Goal: Information Seeking & Learning: Learn about a topic

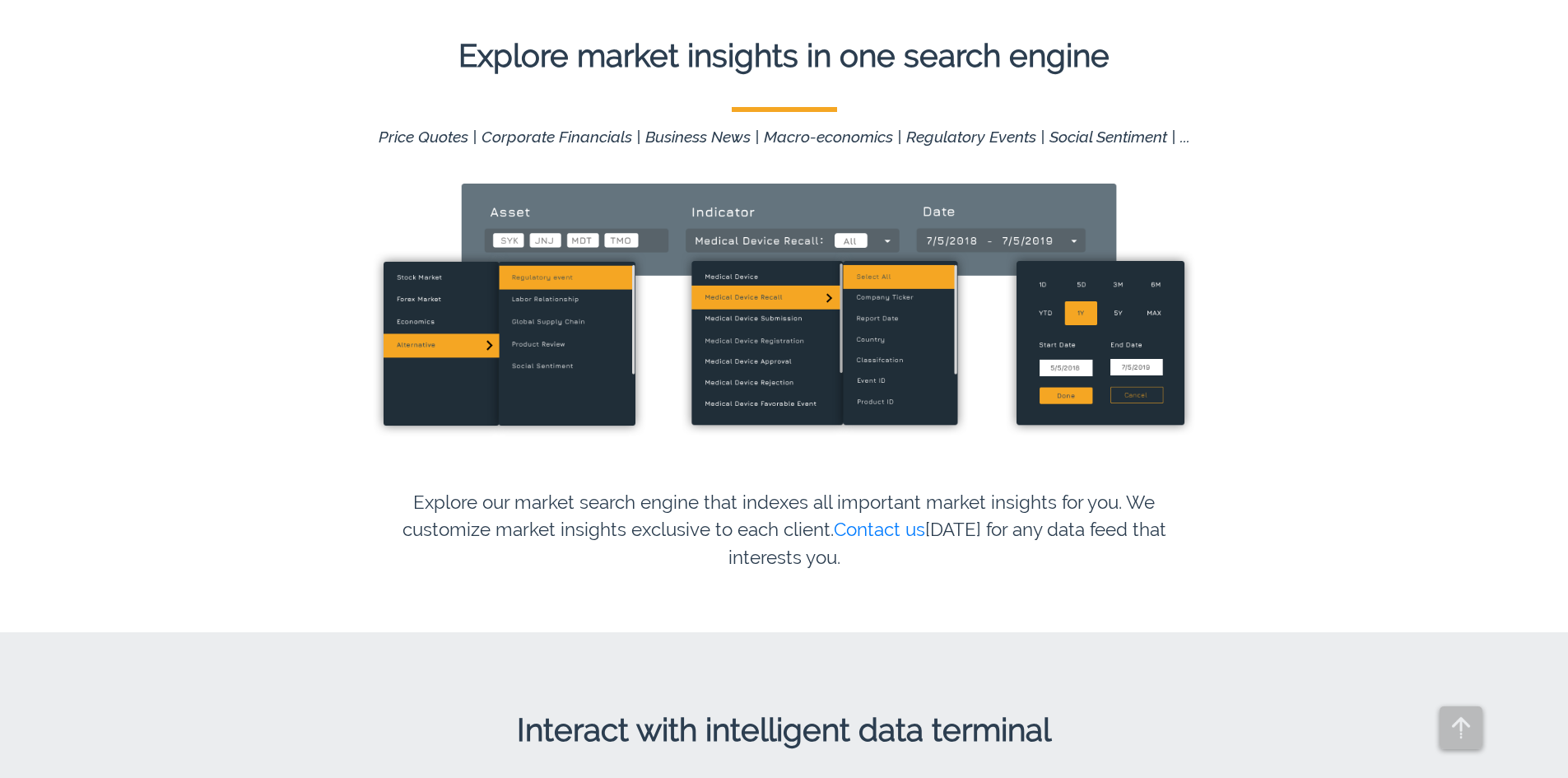
scroll to position [1537, 0]
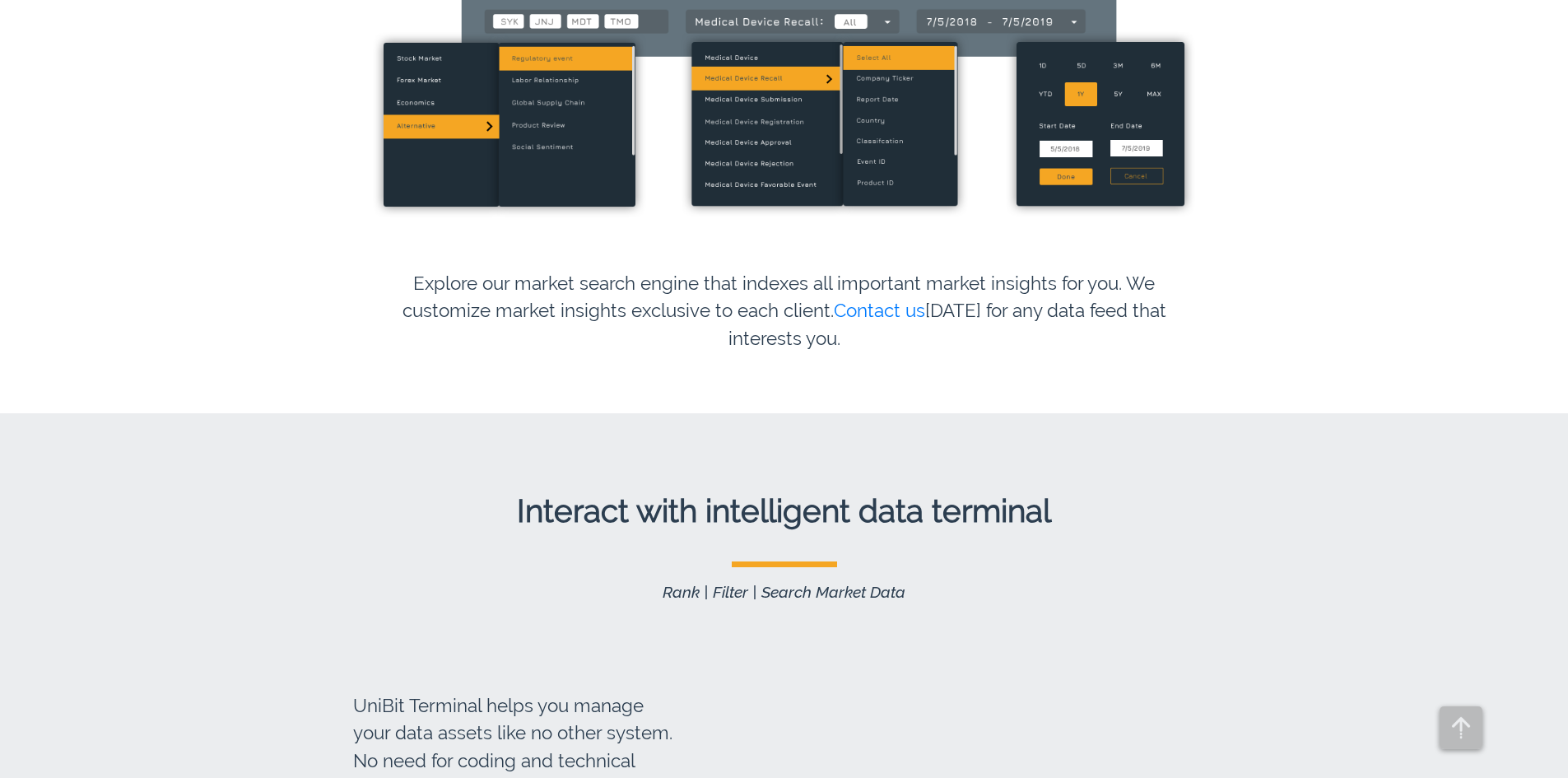
click at [640, 271] on p "Explore our market search engine that indexes all important market insights for…" at bounding box center [784, 308] width 913 height 130
click at [640, 272] on p "Explore our market search engine that indexes all important market insights for…" at bounding box center [784, 308] width 913 height 130
click at [640, 272] on p "Explore our market search engine that indexes all important market insights for…" at bounding box center [784, 308] width 913 height 130
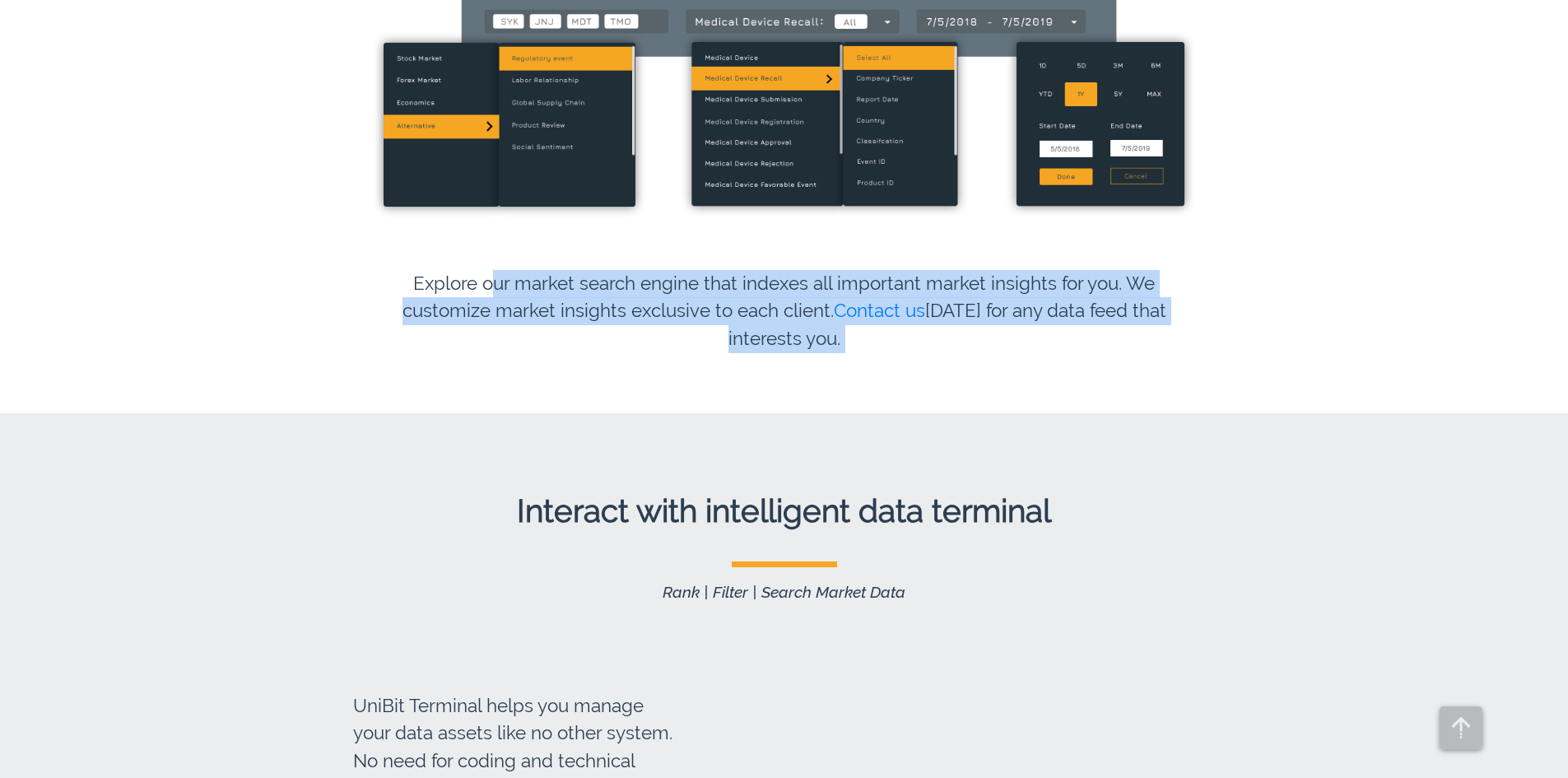
click at [640, 272] on p "Explore our market search engine that indexes all important market insights for…" at bounding box center [784, 308] width 913 height 130
click at [640, 271] on p "Explore our market search engine that indexes all important market insights for…" at bounding box center [784, 308] width 913 height 130
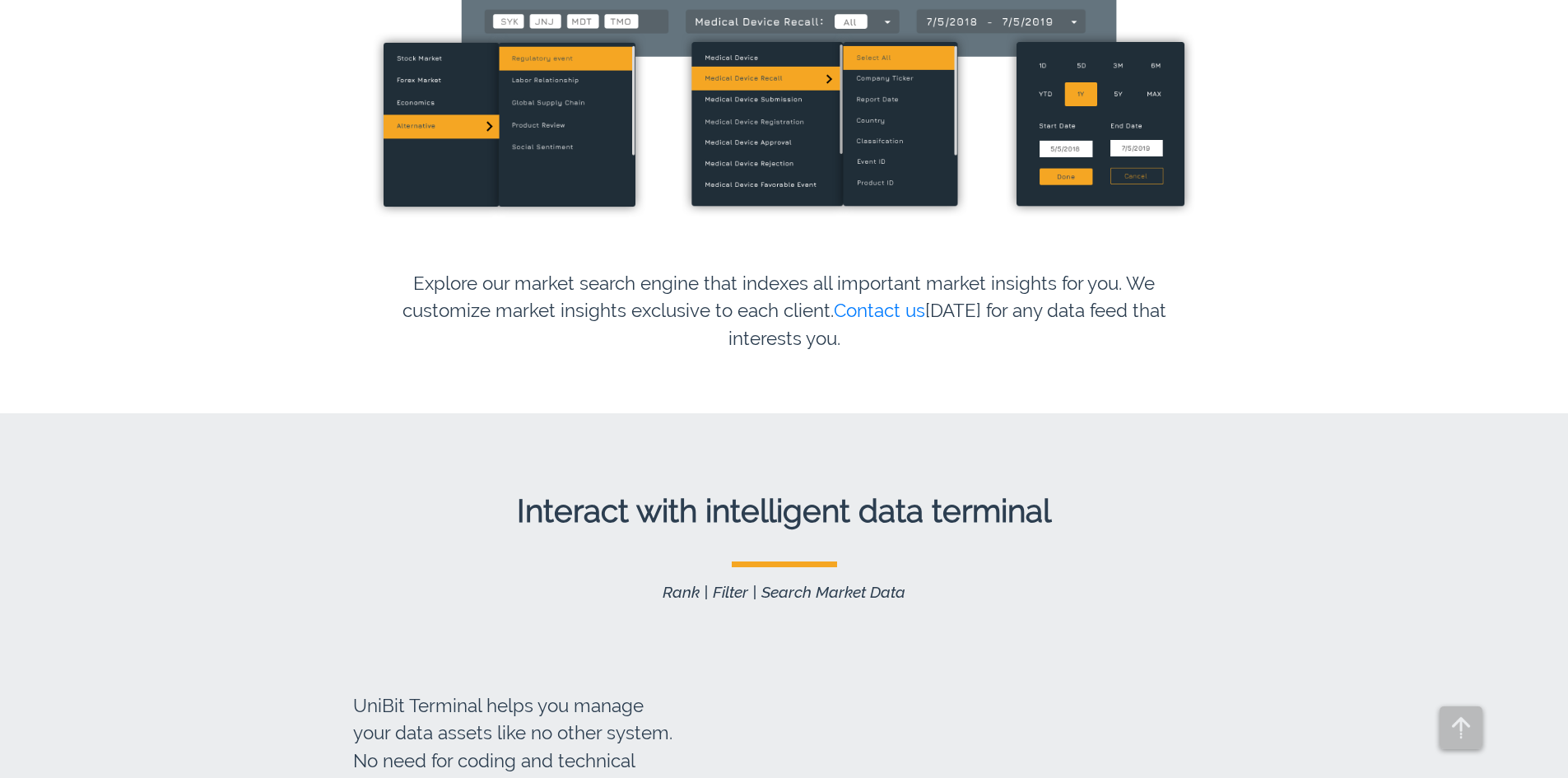
click at [640, 271] on p "Explore our market search engine that indexes all important market insights for…" at bounding box center [784, 308] width 913 height 130
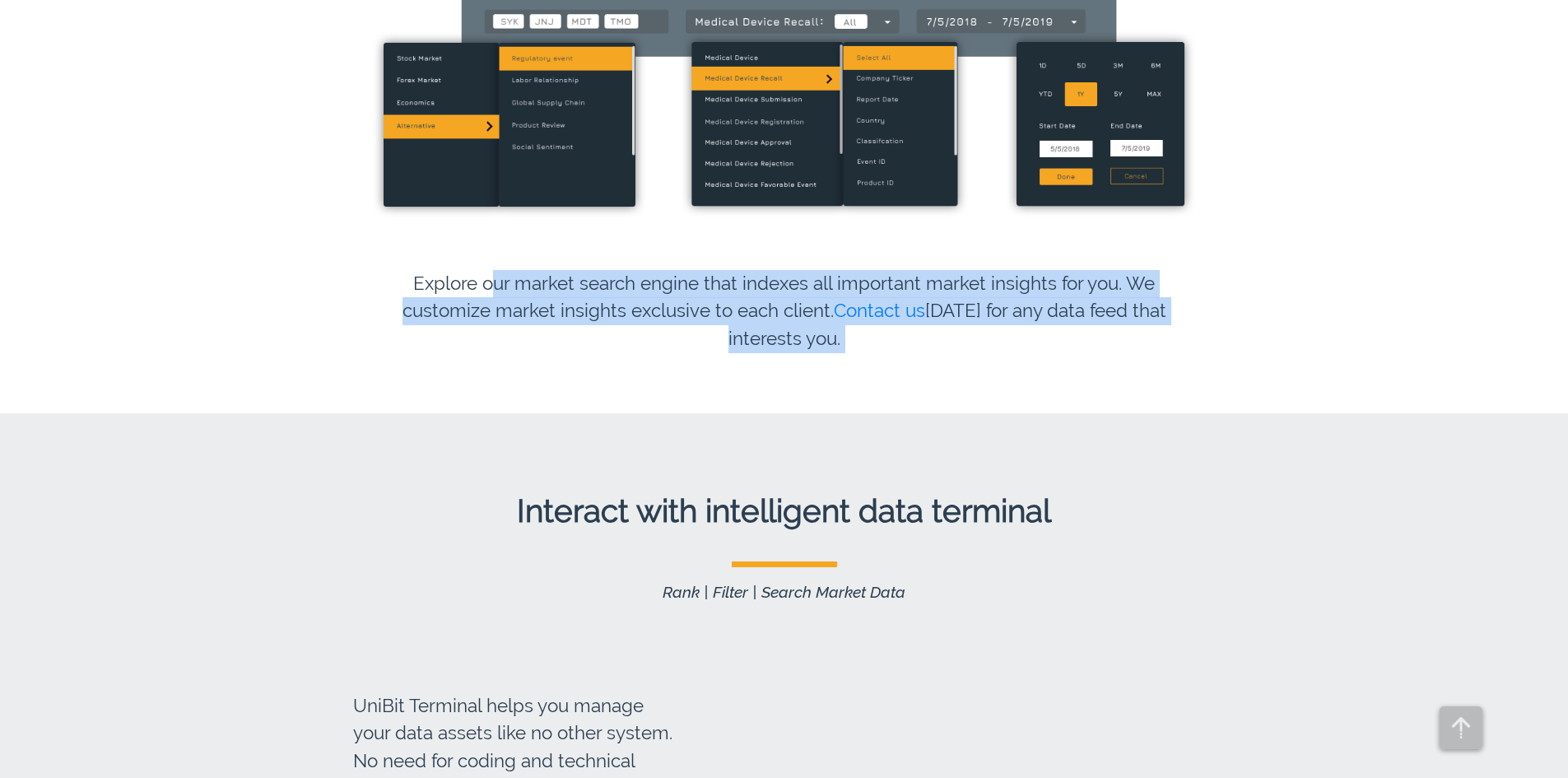
click at [640, 271] on p "Explore our market search engine that indexes all important market insights for…" at bounding box center [784, 308] width 913 height 130
click at [640, 269] on p "Explore our market search engine that indexes all important market insights for…" at bounding box center [784, 308] width 913 height 130
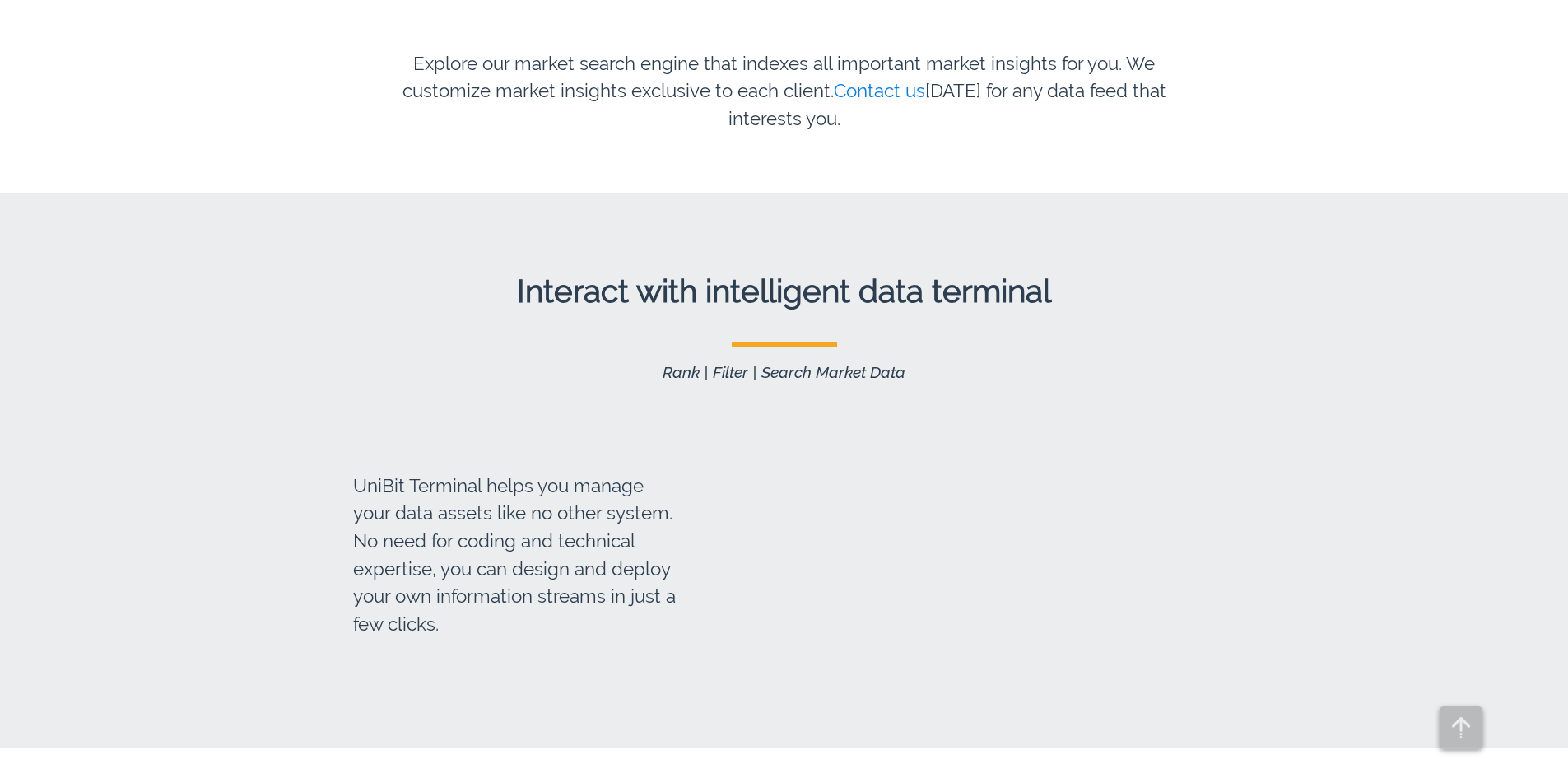
scroll to position [1977, 0]
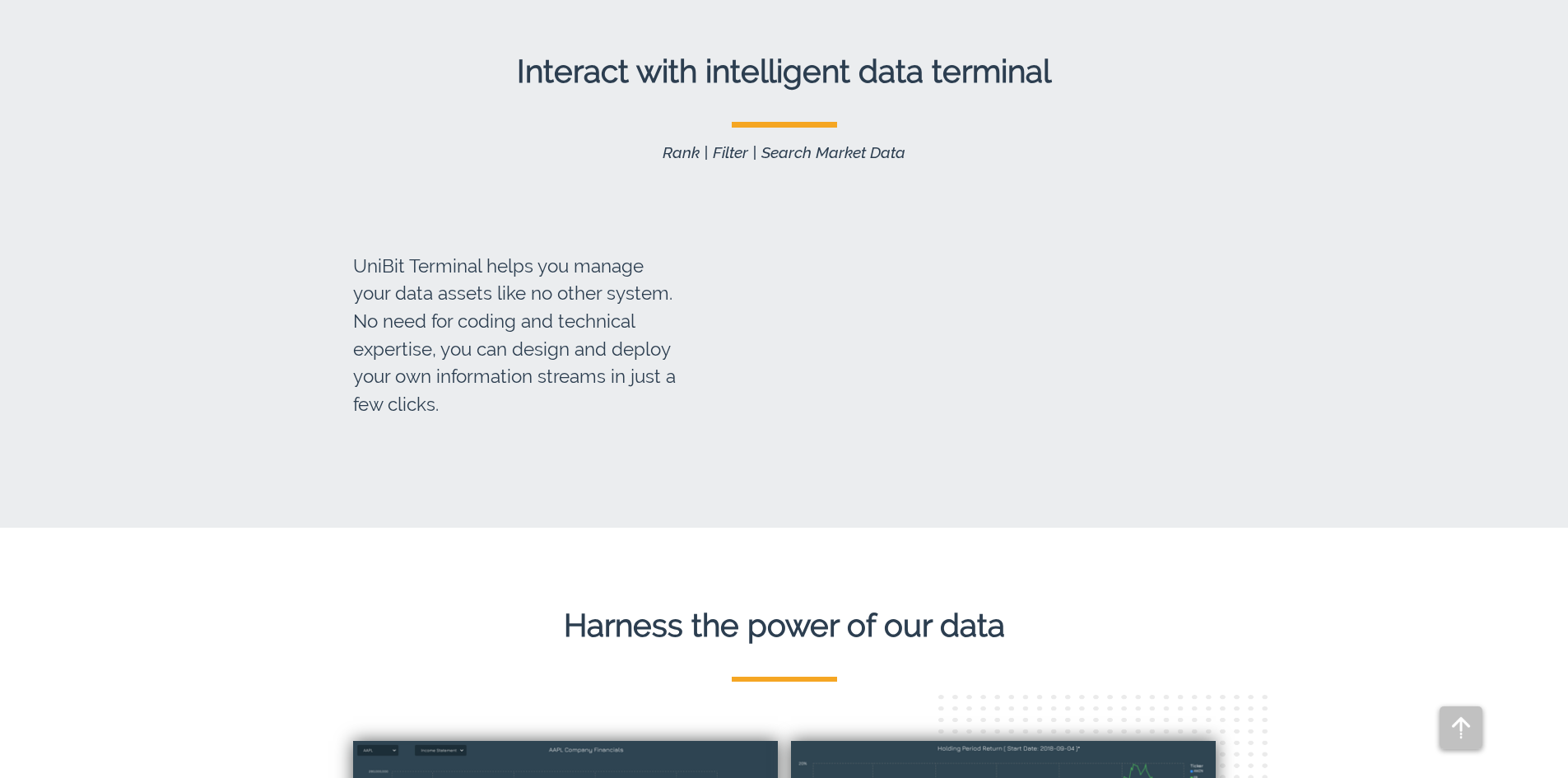
click at [640, 265] on p "UniBit Terminal helps you manage your data assets like no other system. No need…" at bounding box center [518, 336] width 356 height 264
click at [640, 266] on p "UniBit Terminal helps you manage your data assets like no other system. No need…" at bounding box center [518, 336] width 356 height 264
click at [640, 265] on p "UniBit Terminal helps you manage your data assets like no other system. No need…" at bounding box center [518, 336] width 356 height 264
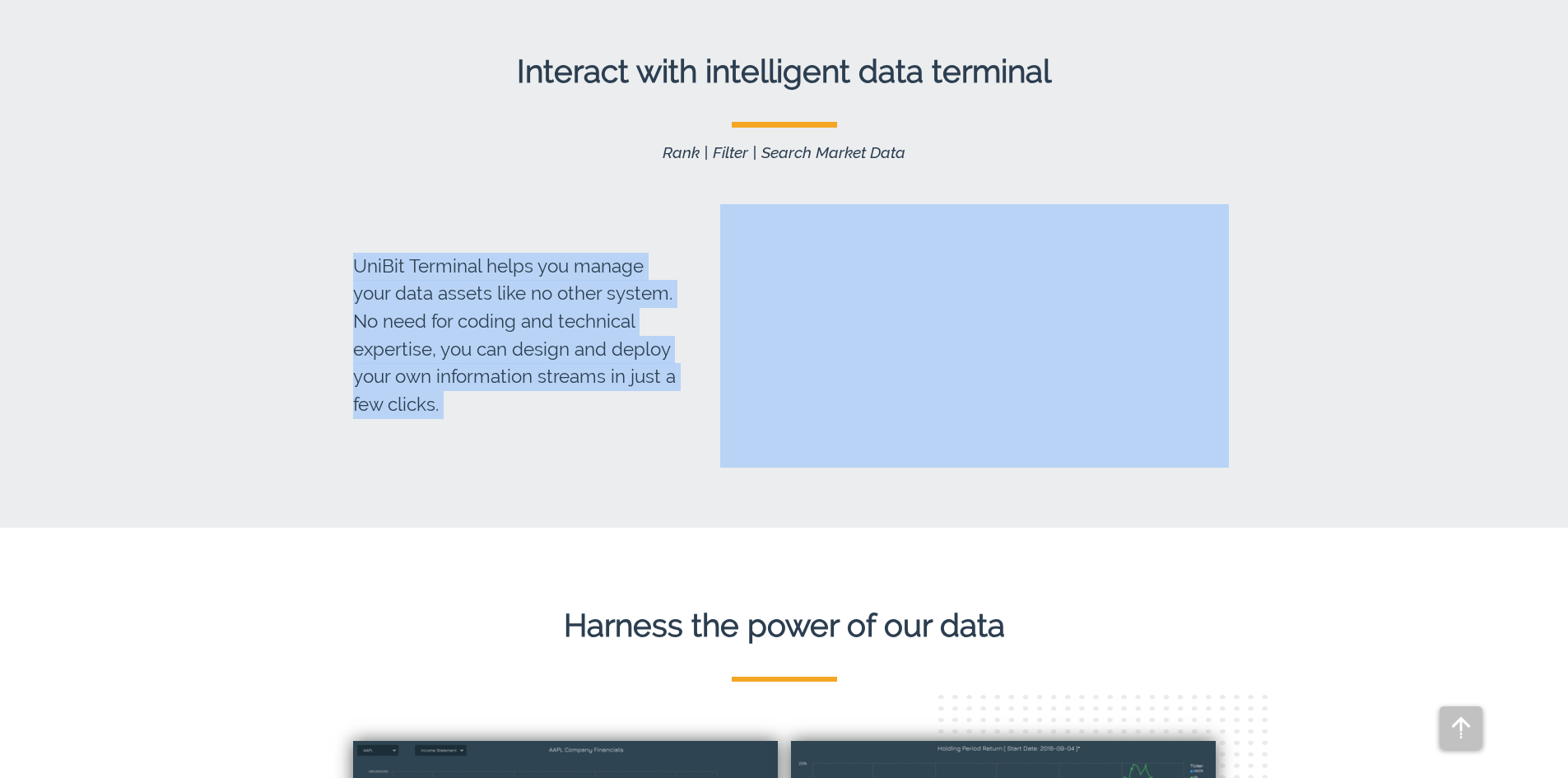
click at [640, 265] on p "UniBit Terminal helps you manage your data assets like no other system. No need…" at bounding box center [518, 336] width 356 height 264
click at [640, 266] on p "UniBit Terminal helps you manage your data assets like no other system. No need…" at bounding box center [518, 336] width 356 height 264
click at [640, 265] on p "UniBit Terminal helps you manage your data assets like no other system. No need…" at bounding box center [518, 336] width 356 height 264
click at [567, 230] on p "UniBit Terminal helps you manage your data assets like no other system. No need…" at bounding box center [518, 336] width 356 height 264
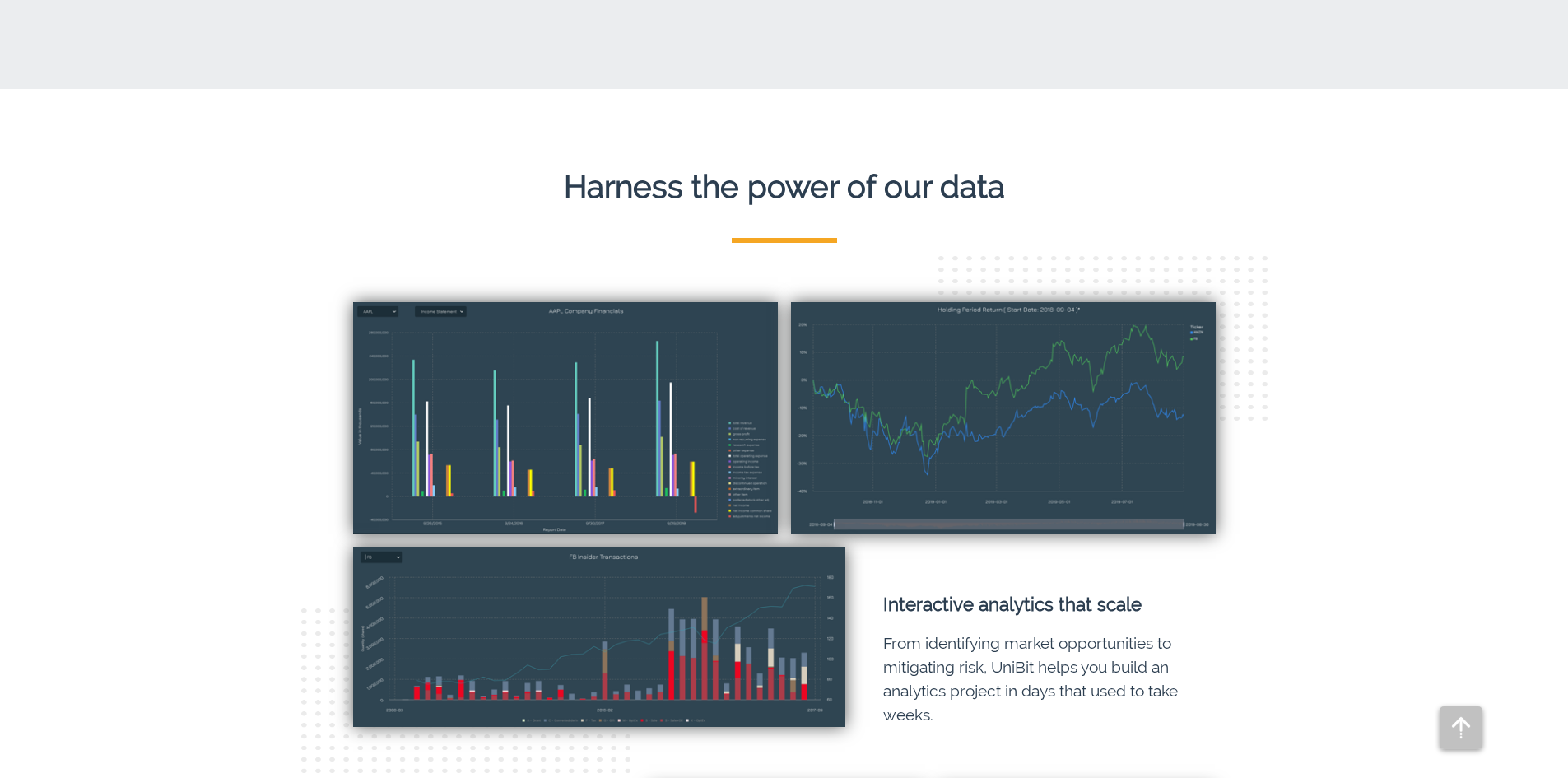
scroll to position [2854, 0]
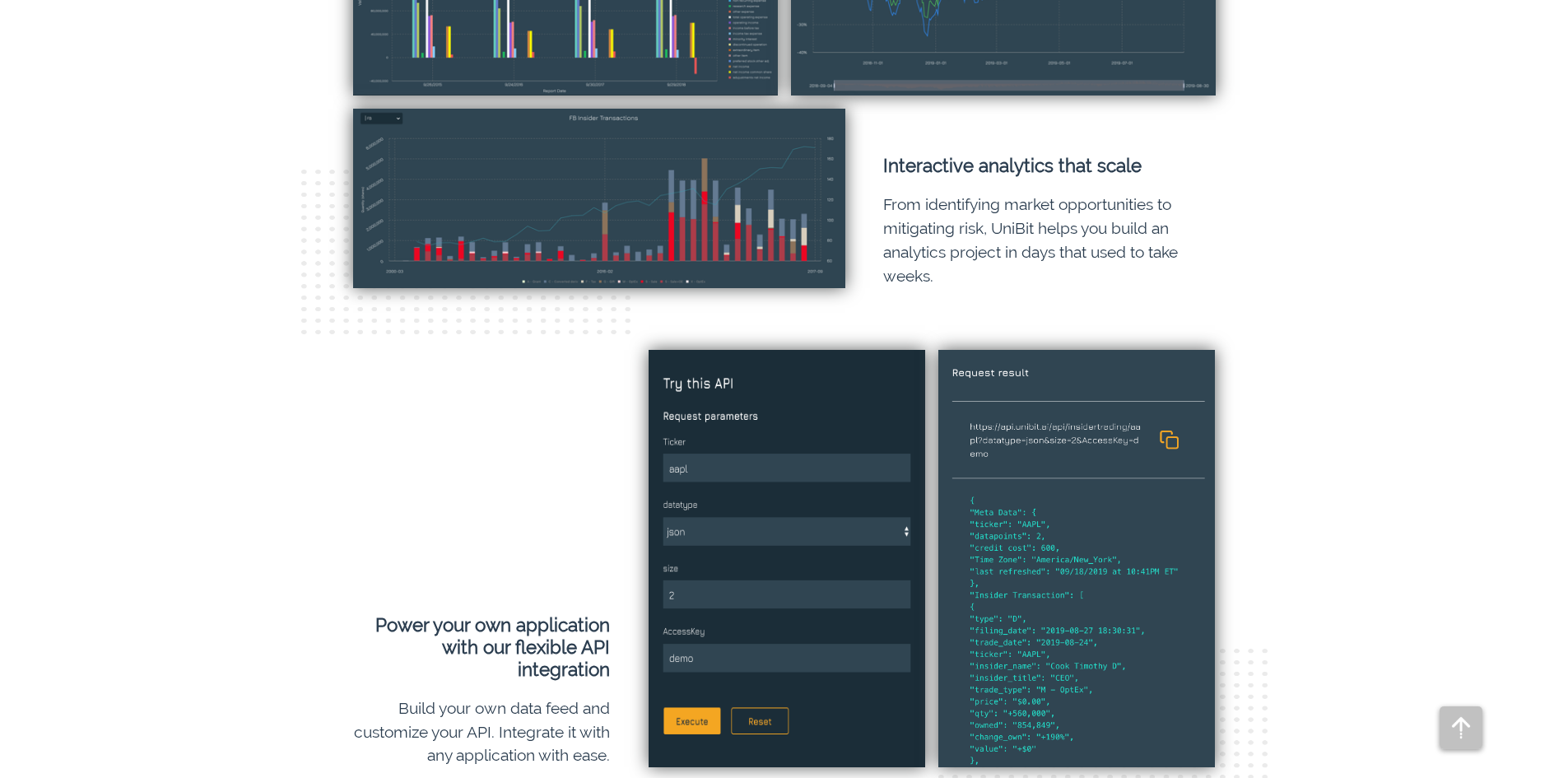
click at [964, 242] on p "From identifying market opportunities to mitigating risk, UniBit helps you buil…" at bounding box center [1055, 240] width 344 height 94
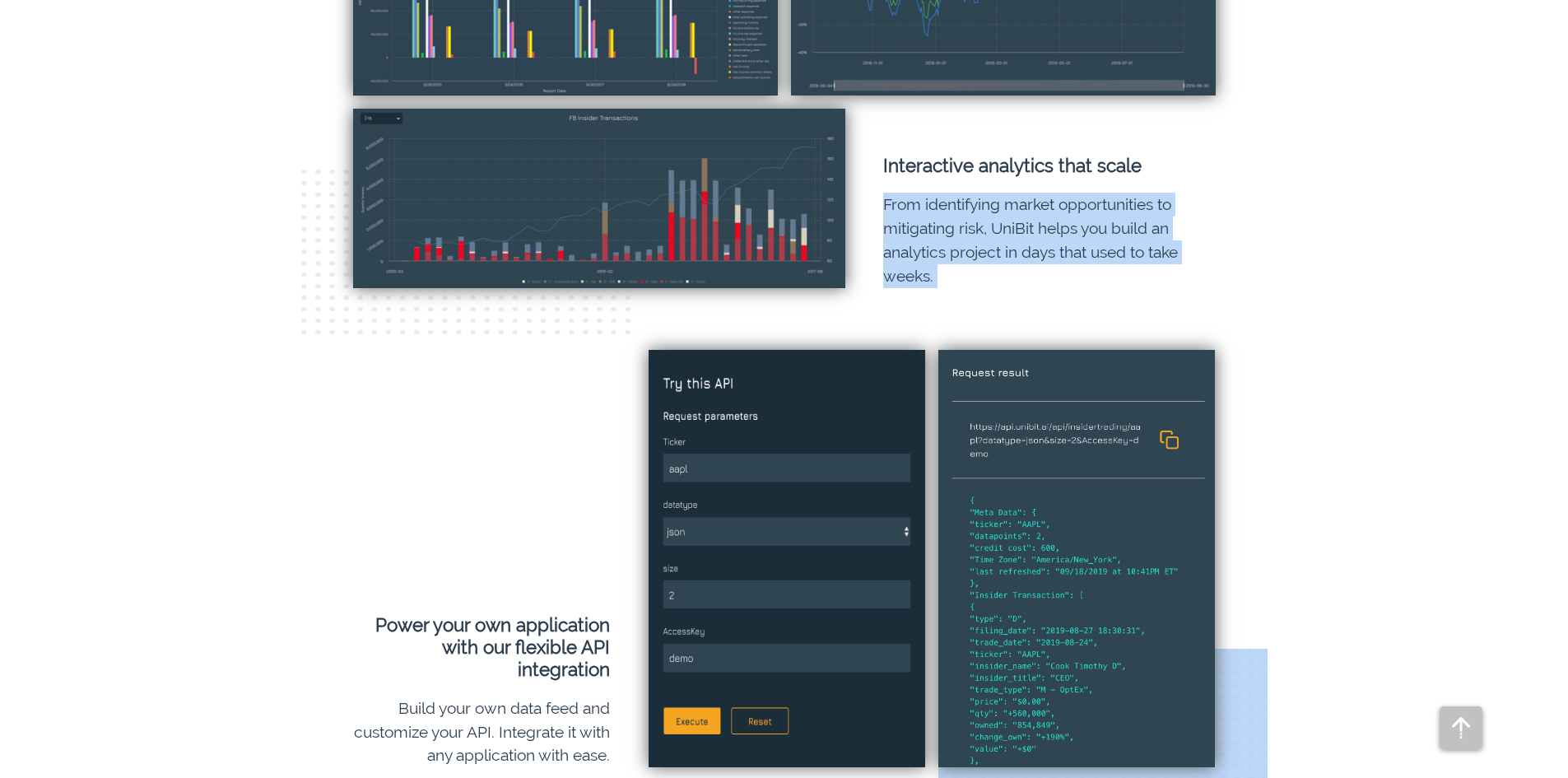
click at [964, 242] on p "From identifying market opportunities to mitigating risk, UniBit helps you buil…" at bounding box center [1055, 240] width 344 height 94
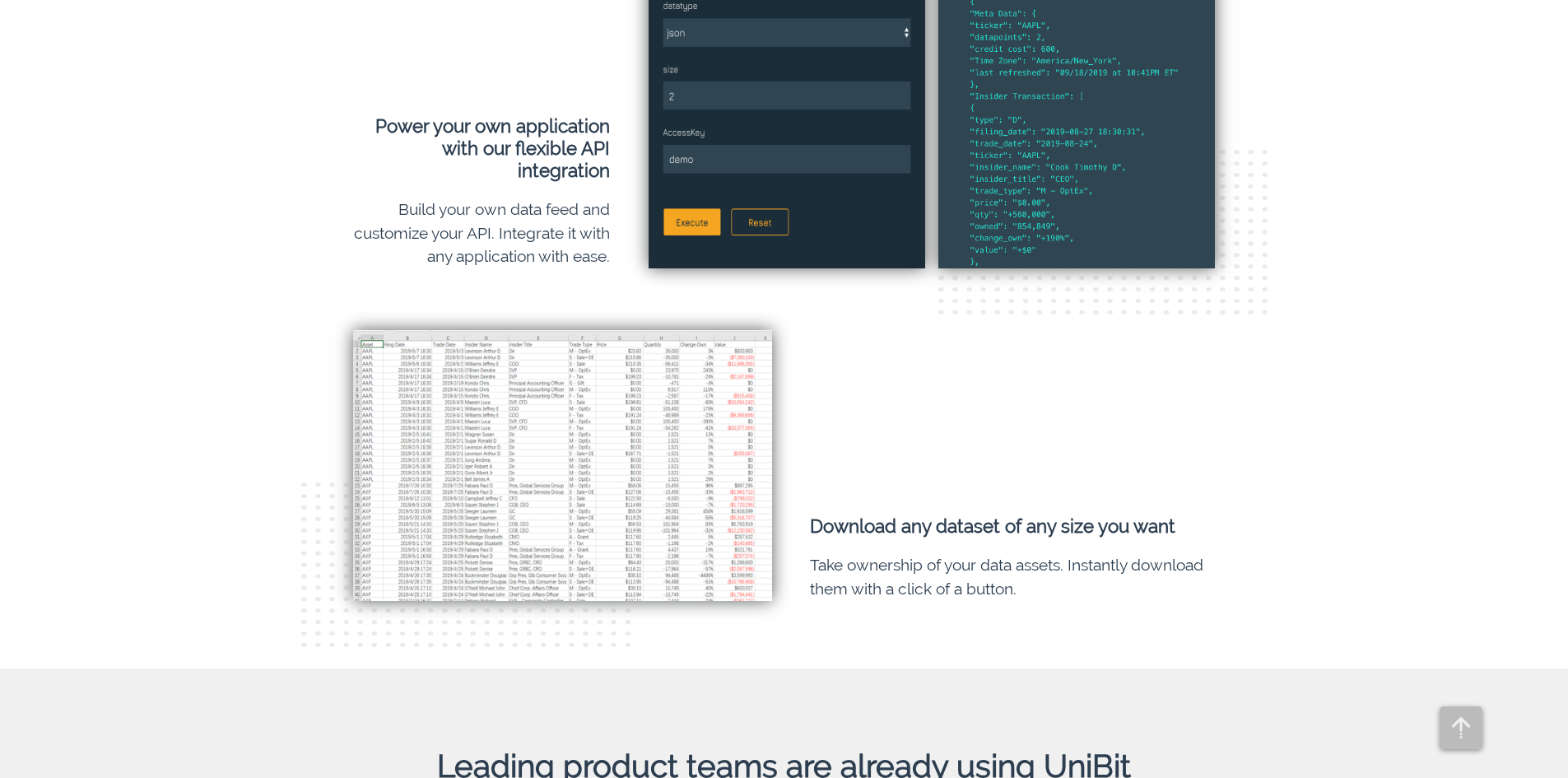
scroll to position [3513, 0]
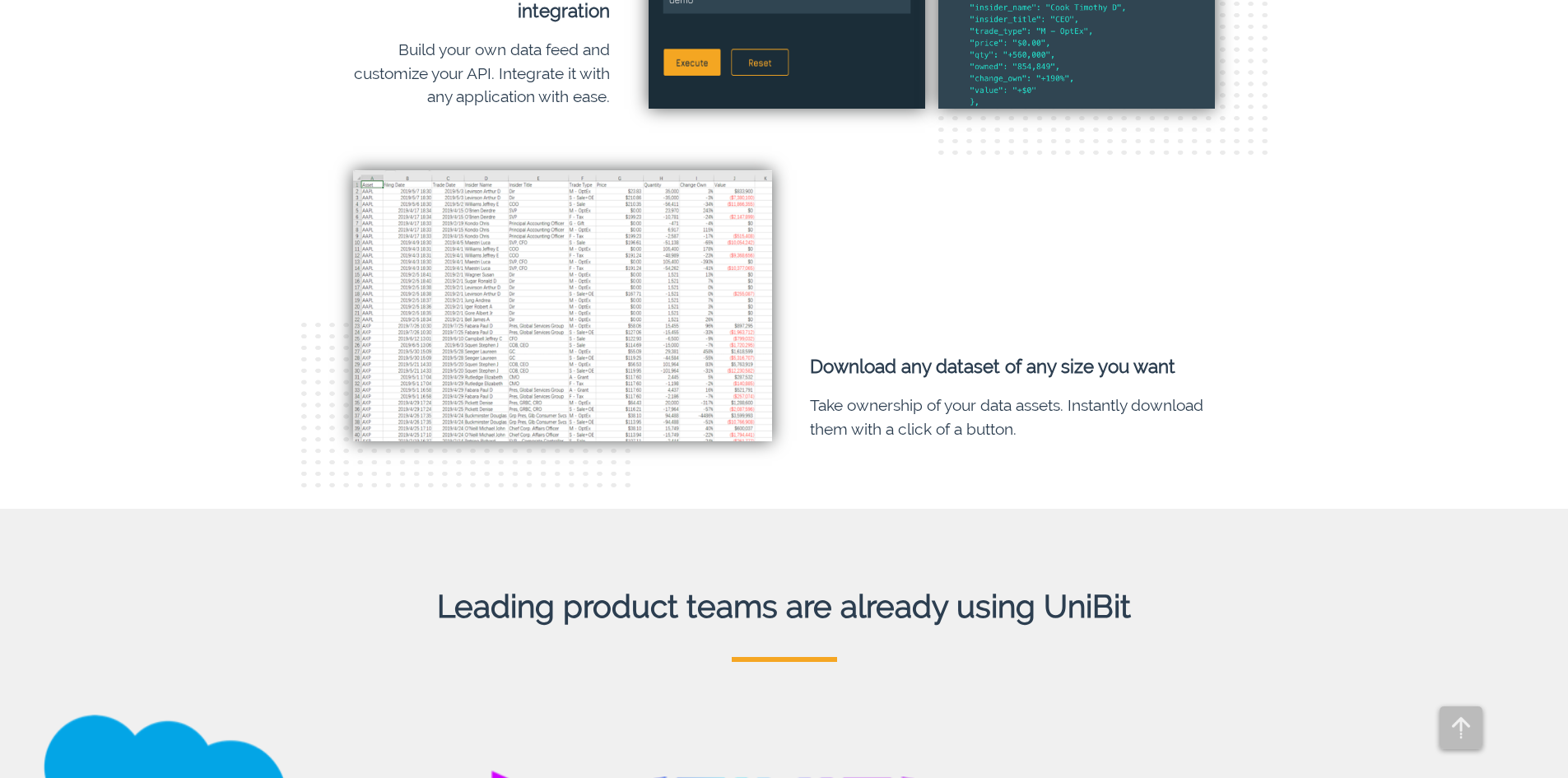
click at [885, 401] on p "Take ownership of your data assets. Instantly download them with a click of a b…" at bounding box center [1019, 418] width 418 height 48
click at [885, 402] on p "Take ownership of your data assets. Instantly download them with a click of a b…" at bounding box center [1019, 418] width 418 height 48
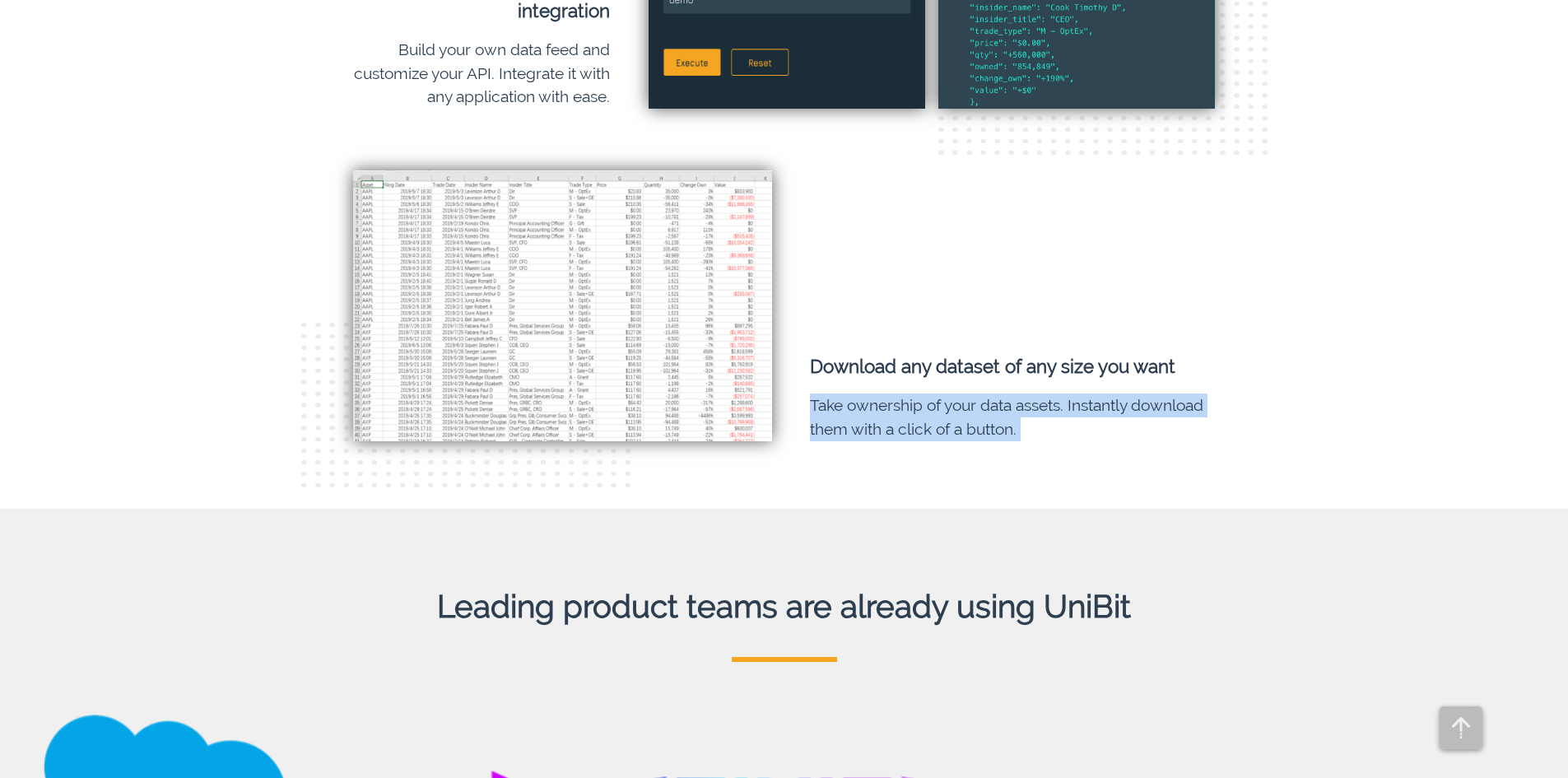
click at [885, 402] on p "Take ownership of your data assets. Instantly download them with a click of a b…" at bounding box center [1019, 418] width 418 height 48
click at [885, 401] on p "Take ownership of your data assets. Instantly download them with a click of a b…" at bounding box center [1019, 418] width 418 height 48
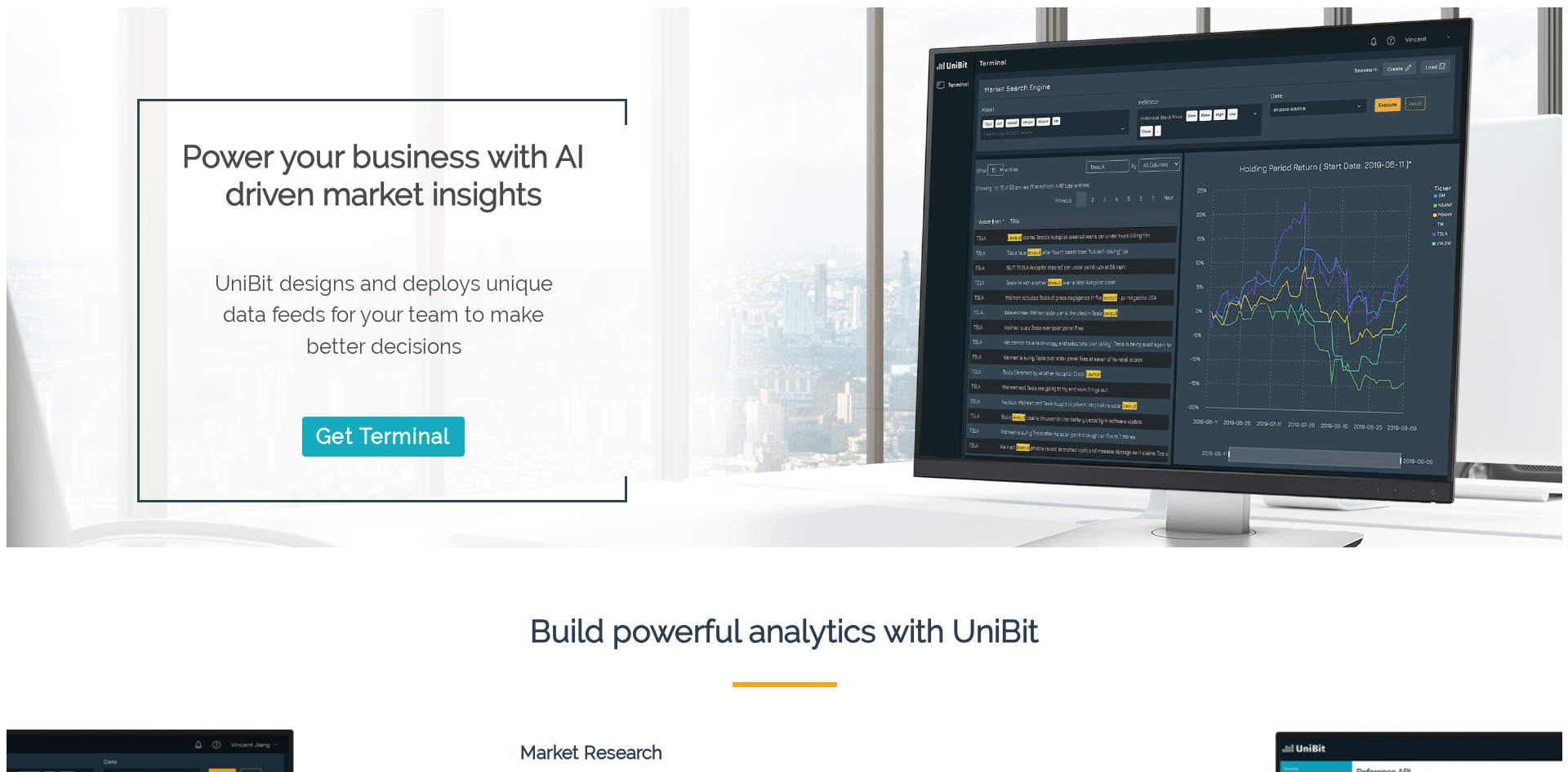
scroll to position [0, 0]
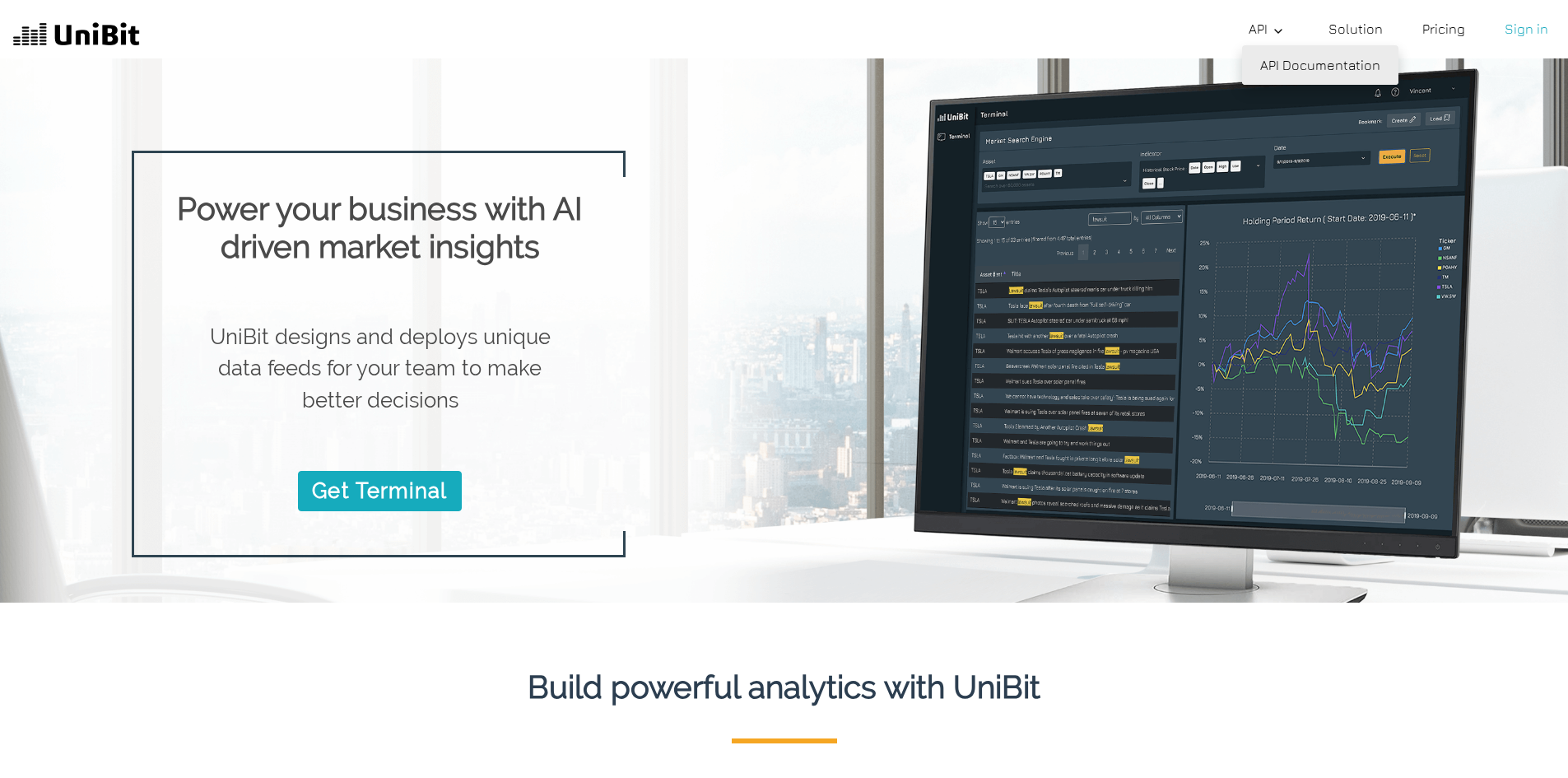
click at [1299, 67] on link "API Documentation" at bounding box center [1321, 65] width 156 height 39
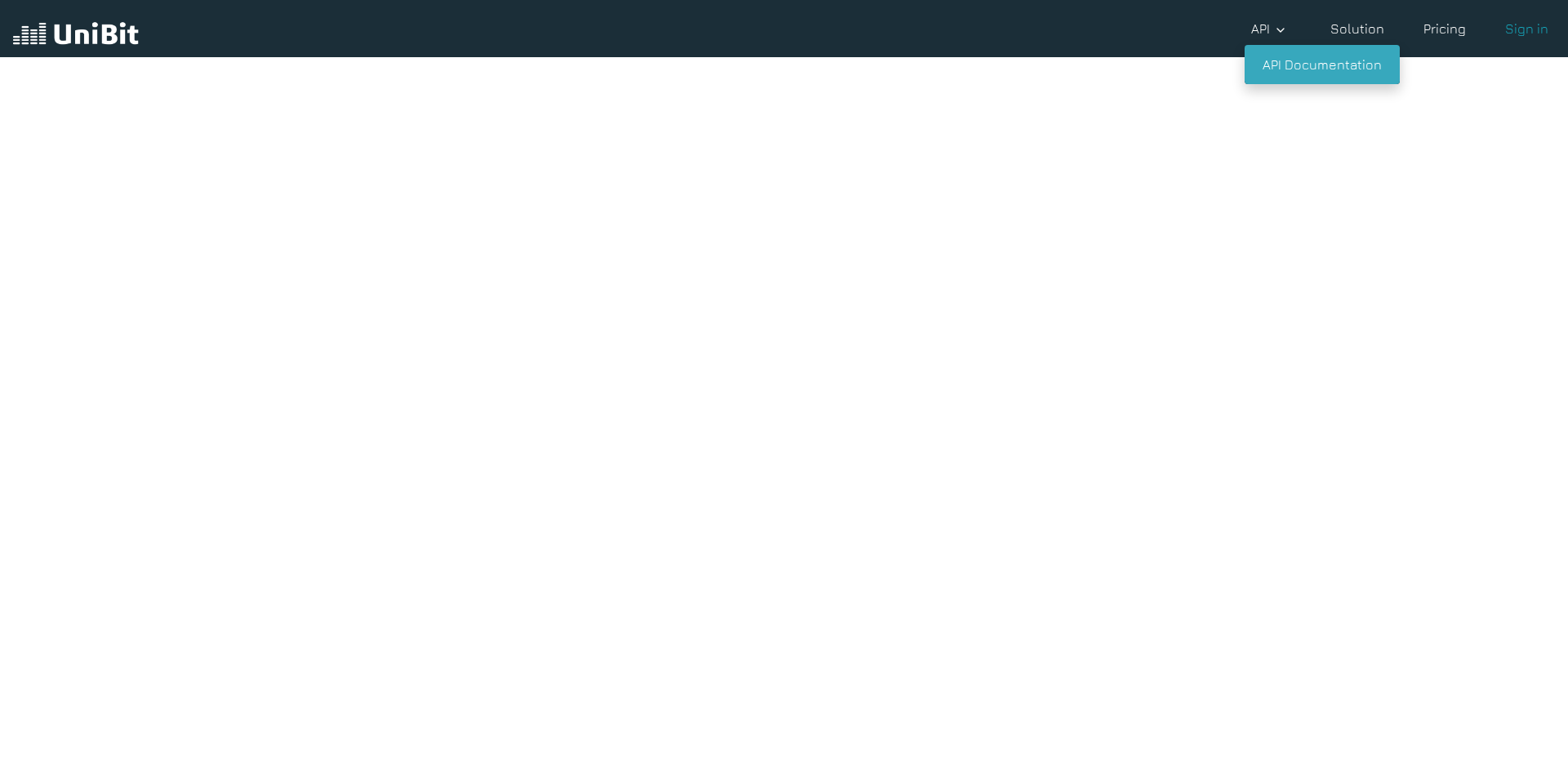
scroll to position [36, 0]
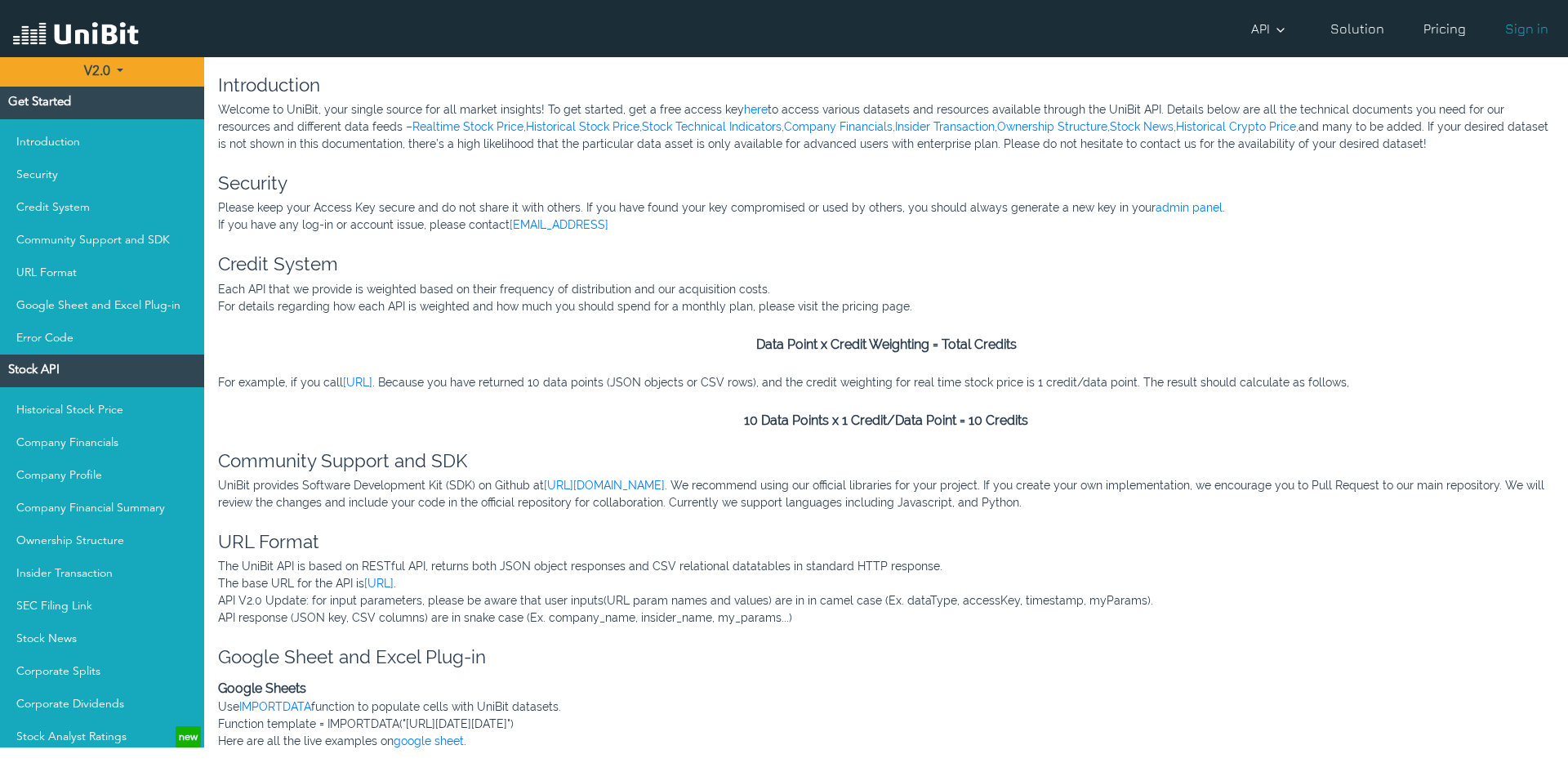
click at [276, 121] on p "Welcome to UniBit, your single source for all market insights! To get started, …" at bounding box center [885, 127] width 1336 height 52
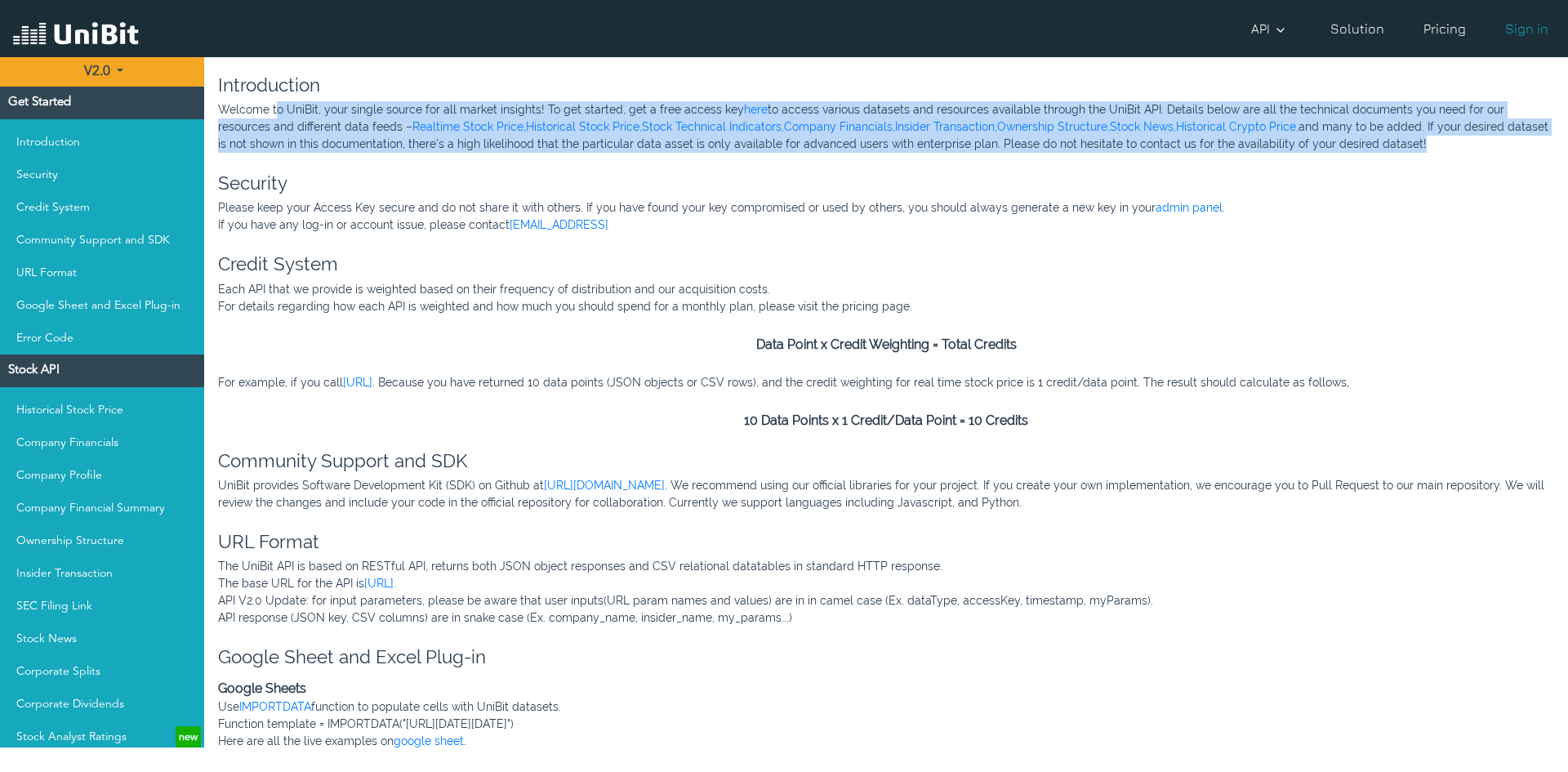
click at [276, 121] on p "Welcome to UniBit, your single source for all market insights! To get started, …" at bounding box center [885, 127] width 1336 height 52
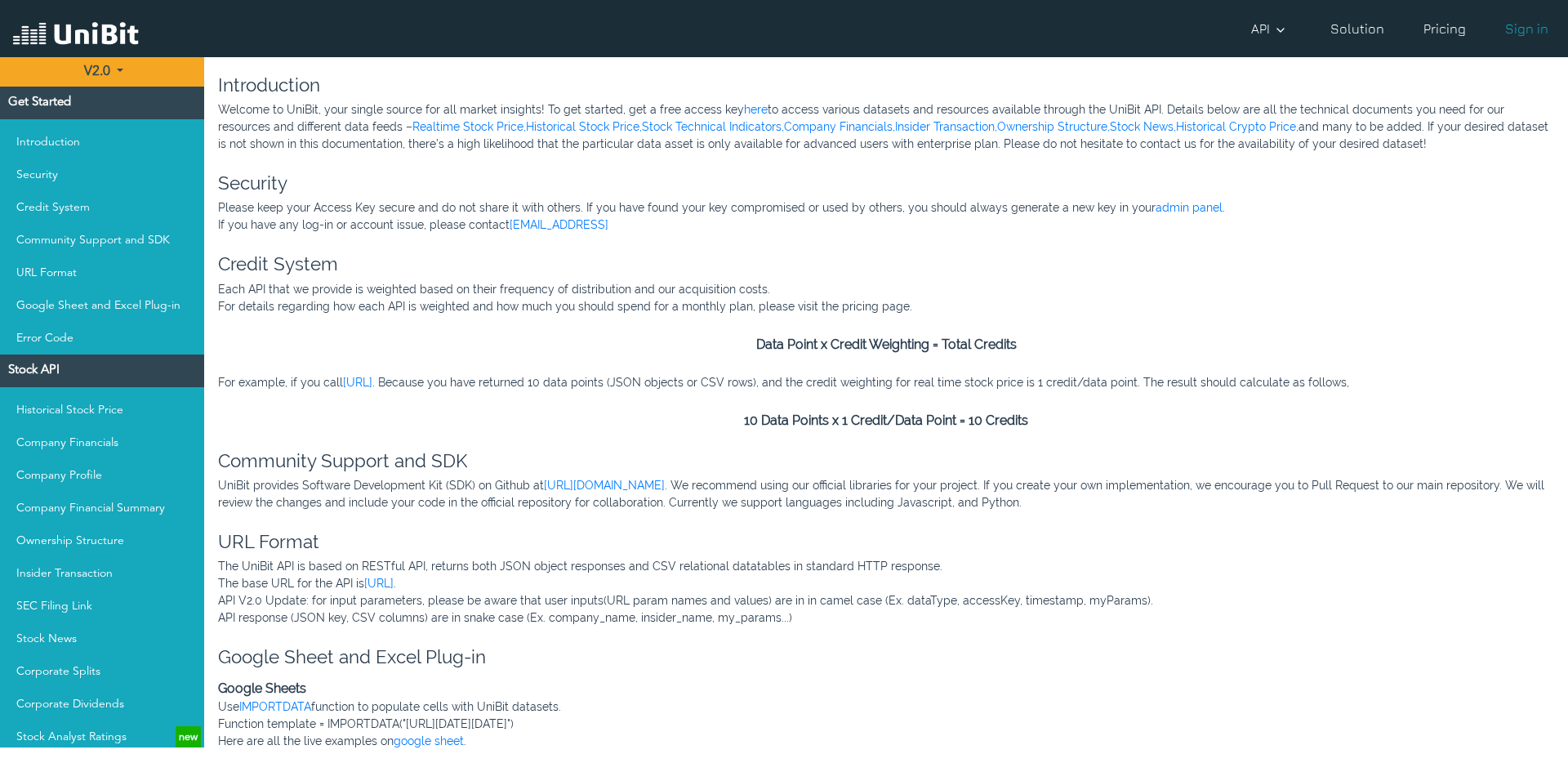
click at [810, 225] on p "If you have any log-in or account issue, please contact [EMAIL_ADDRESS]" at bounding box center [885, 225] width 1336 height 17
click at [670, 303] on p "For details regarding how each API is weighted and how much you should spend fo…" at bounding box center [885, 307] width 1336 height 17
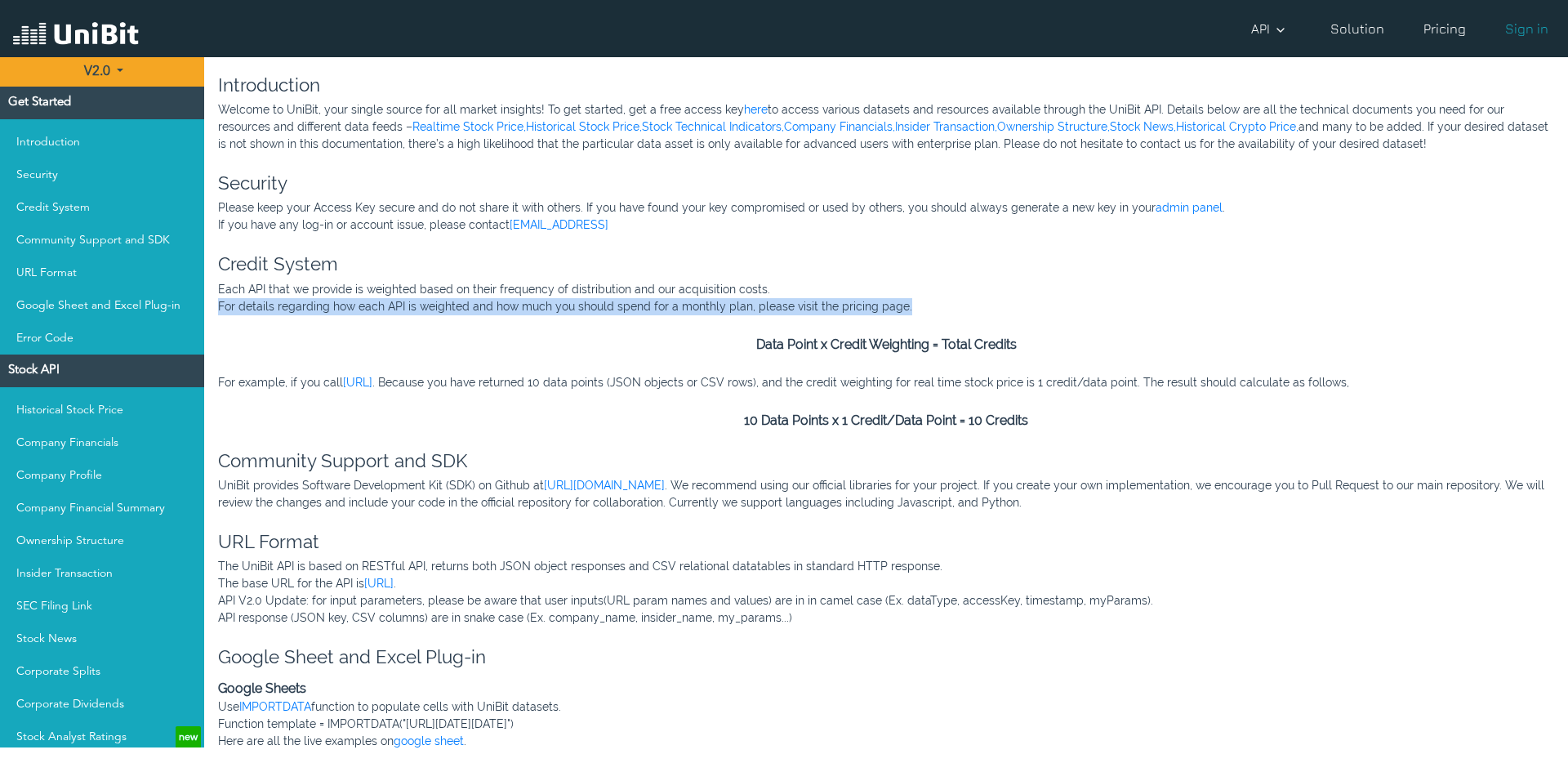
click at [670, 303] on p "For details regarding how each API is weighted and how much you should spend fo…" at bounding box center [885, 307] width 1336 height 17
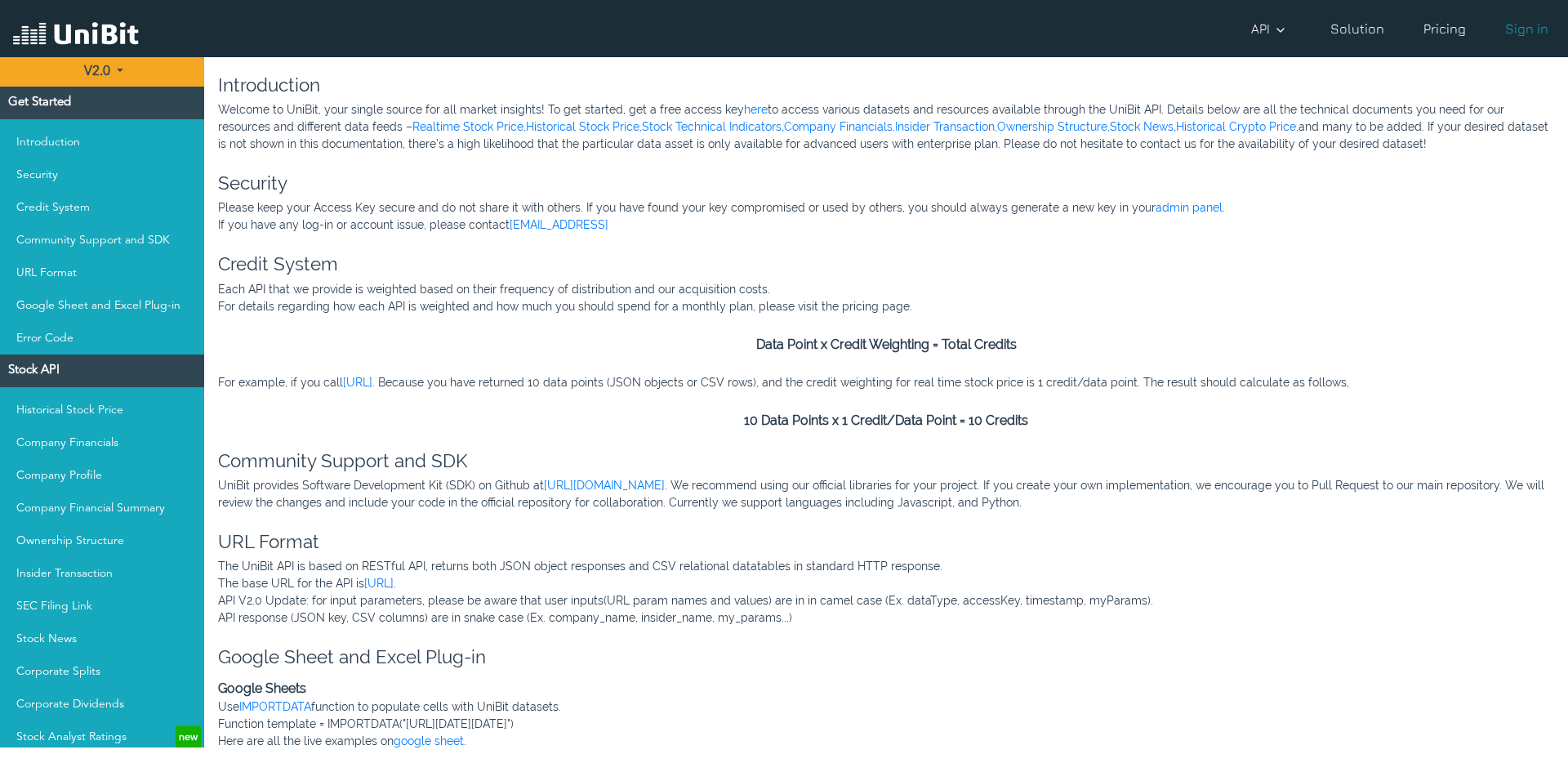
click at [628, 292] on p "Each API that we provide is weighted based on their frequency of distribution a…" at bounding box center [885, 290] width 1336 height 17
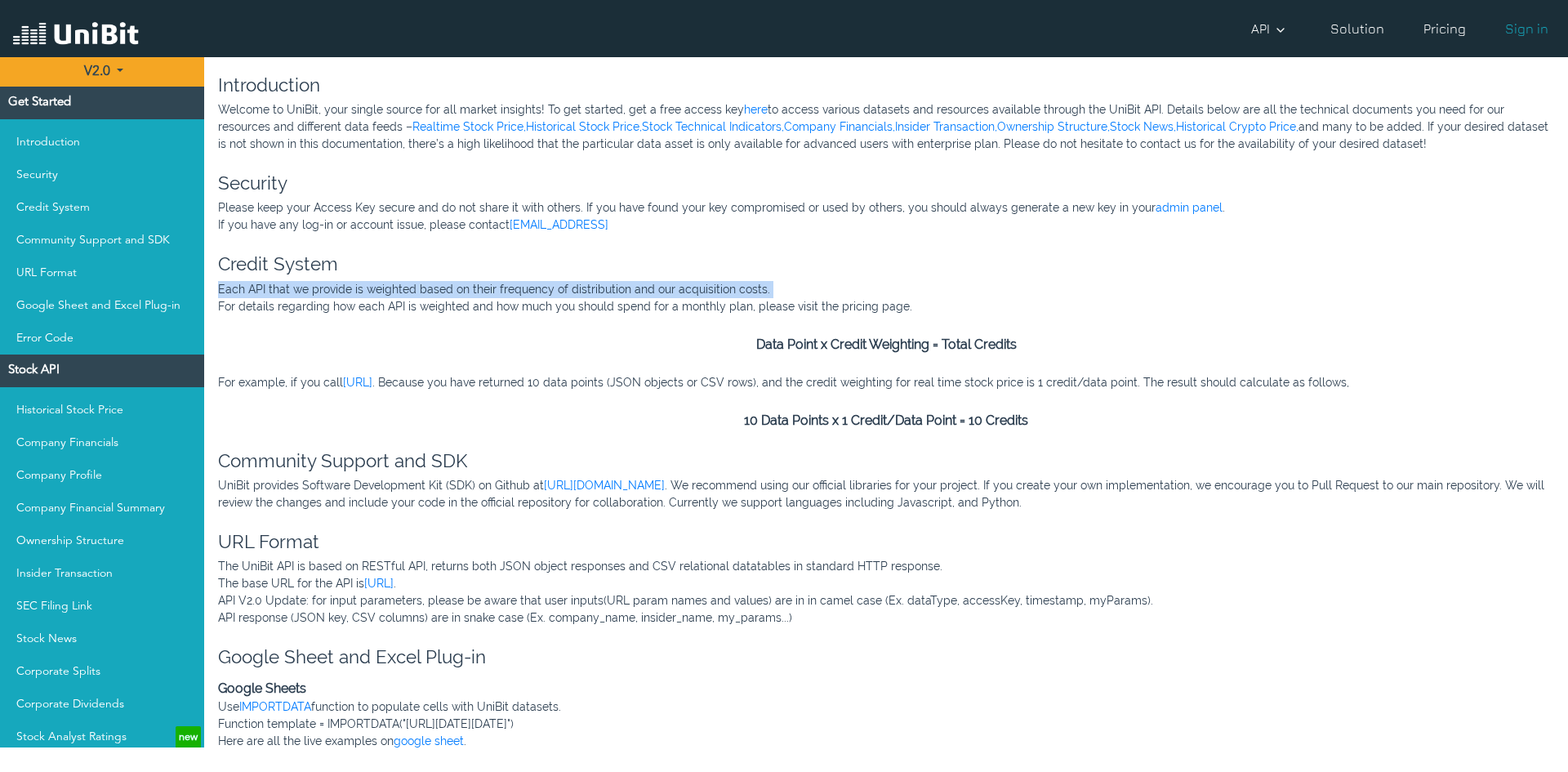
click at [628, 292] on p "Each API that we provide is weighted based on their frequency of distribution a…" at bounding box center [885, 290] width 1336 height 17
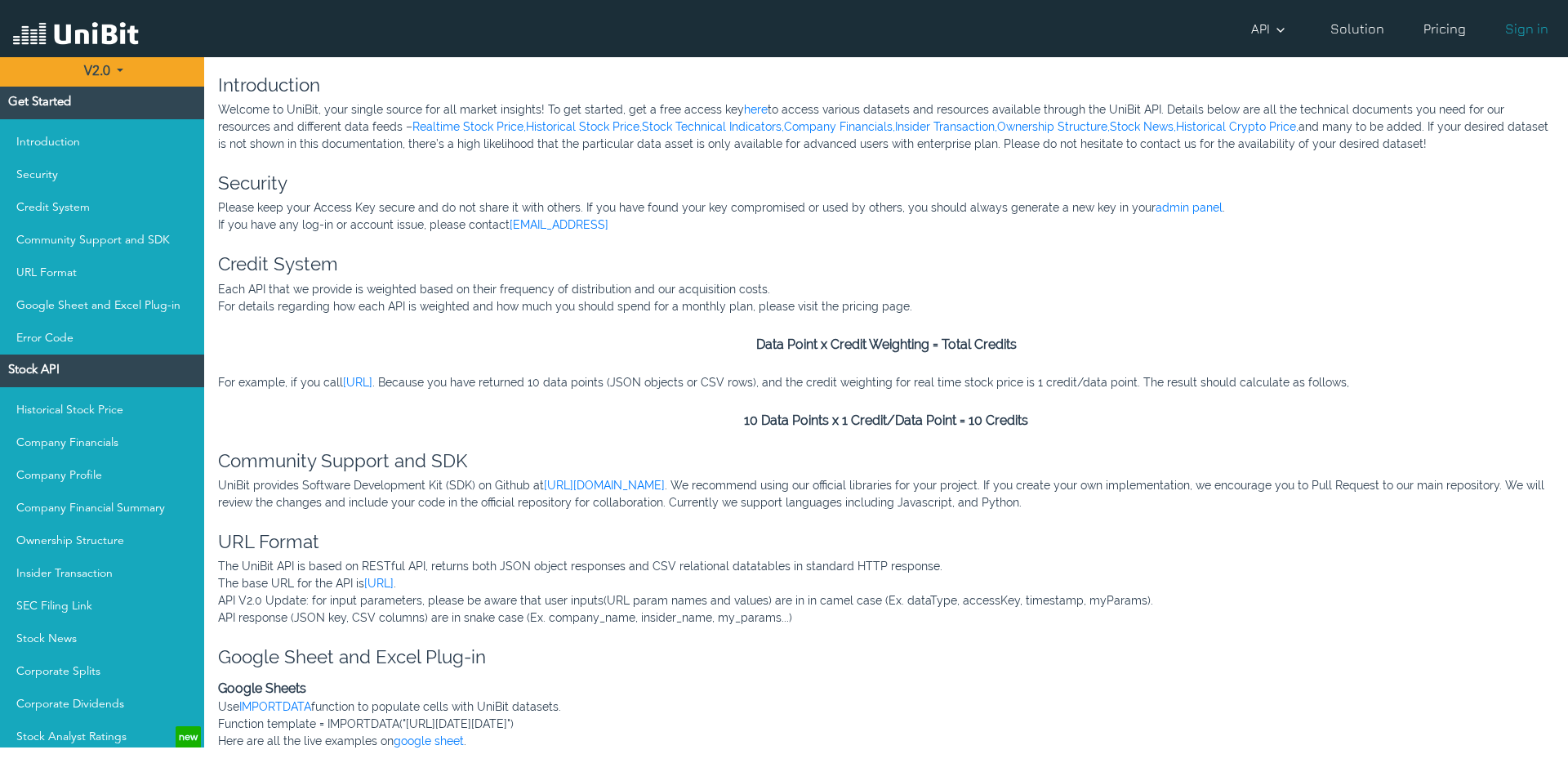
scroll to position [254, 0]
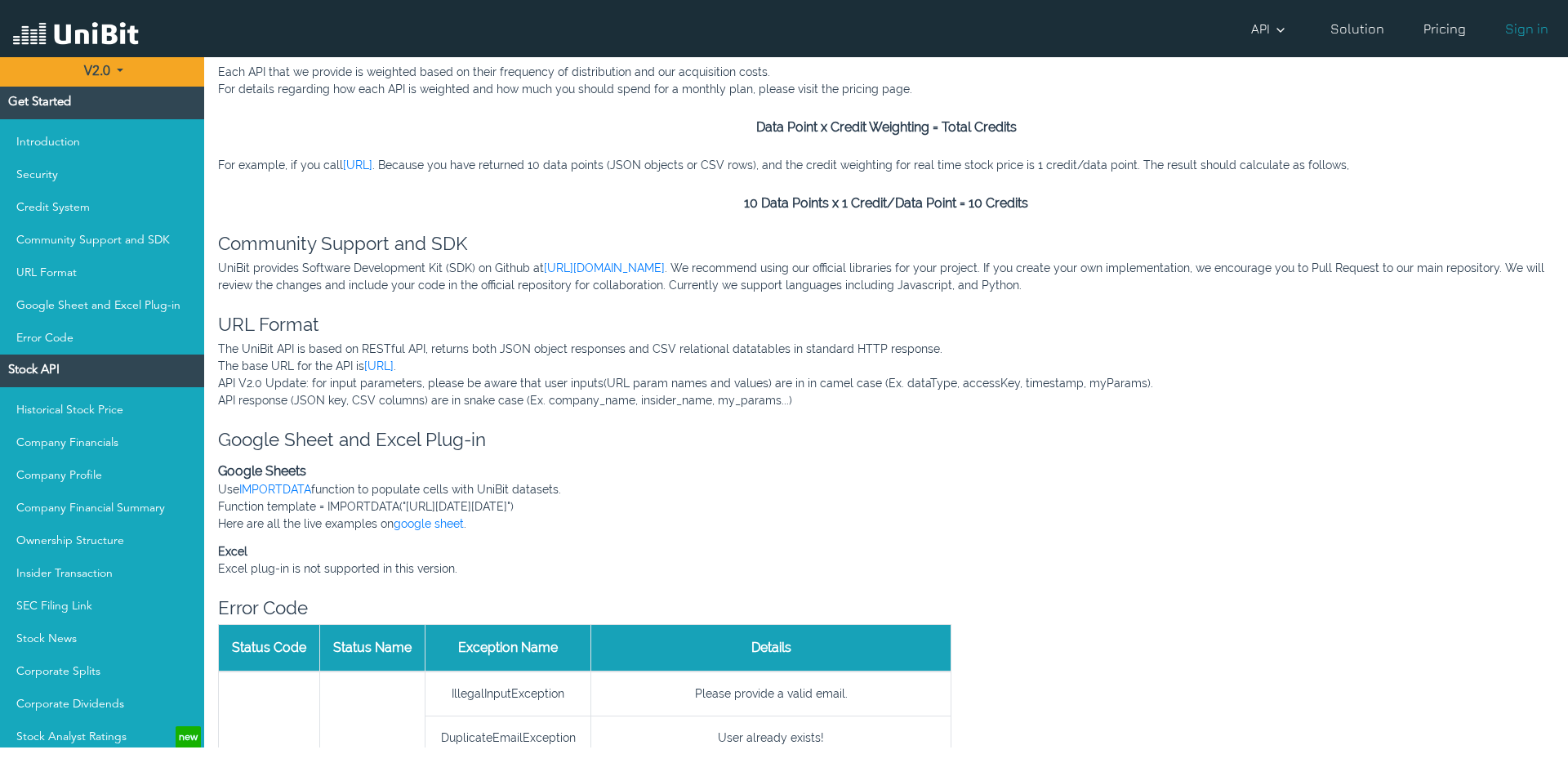
click at [966, 284] on p "UniBit provides Software Development Kit (SDK) on Github at [URL][DOMAIN_NAME] …" at bounding box center [885, 277] width 1336 height 34
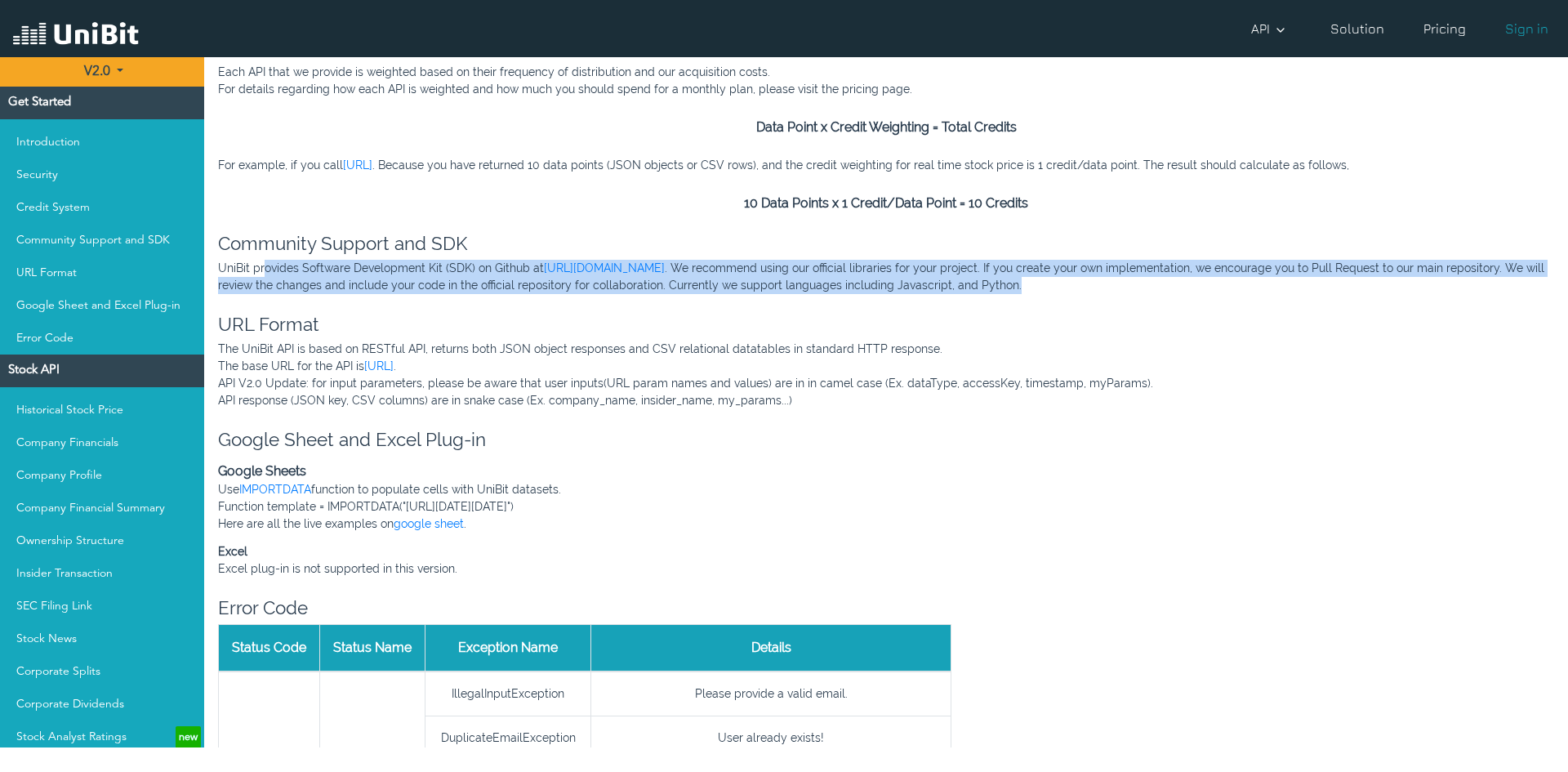
click at [966, 285] on p "UniBit provides Software Development Kit (SDK) on Github at [URL][DOMAIN_NAME] …" at bounding box center [885, 277] width 1336 height 34
click at [964, 284] on p "UniBit provides Software Development Kit (SDK) on Github at [URL][DOMAIN_NAME] …" at bounding box center [885, 277] width 1336 height 34
